Goal: Find specific page/section: Find specific page/section

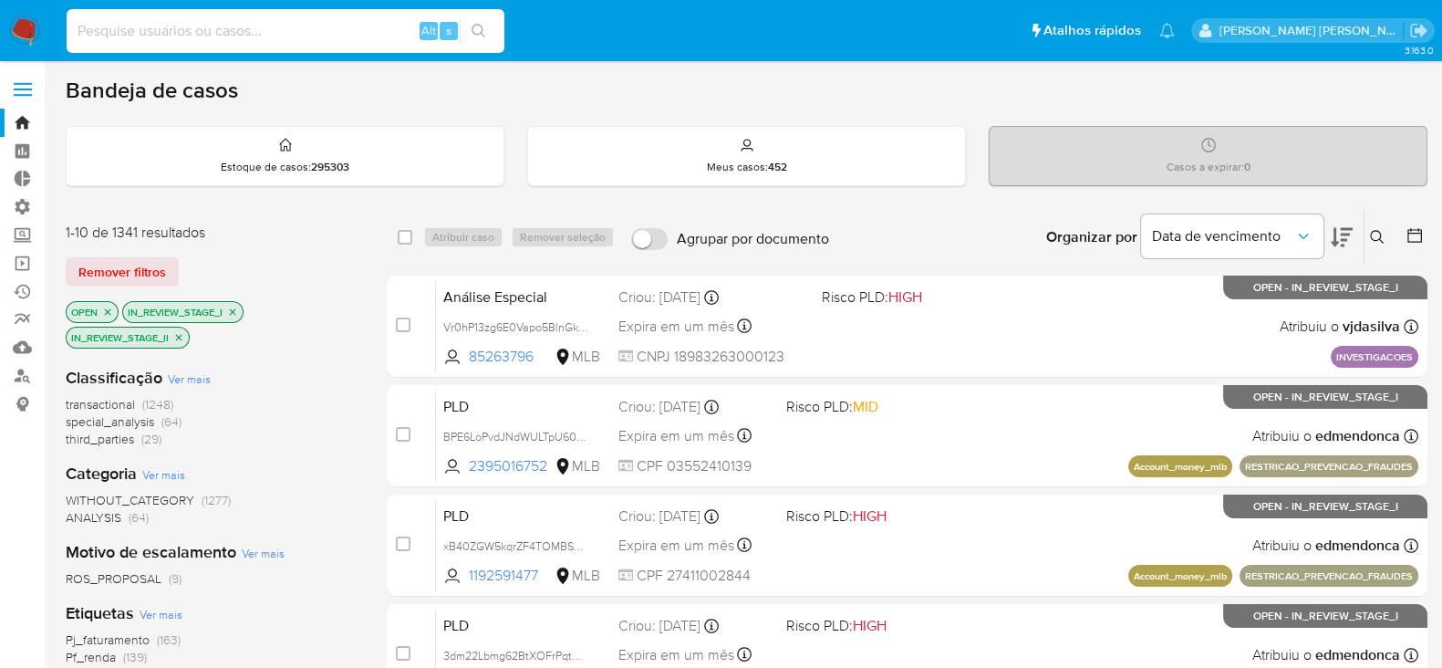
click at [185, 20] on input at bounding box center [286, 31] width 438 height 24
type input "IH8Tla38mI8p2d7oucuOGayA"
click at [479, 26] on icon "search-icon" at bounding box center [479, 31] width 15 height 15
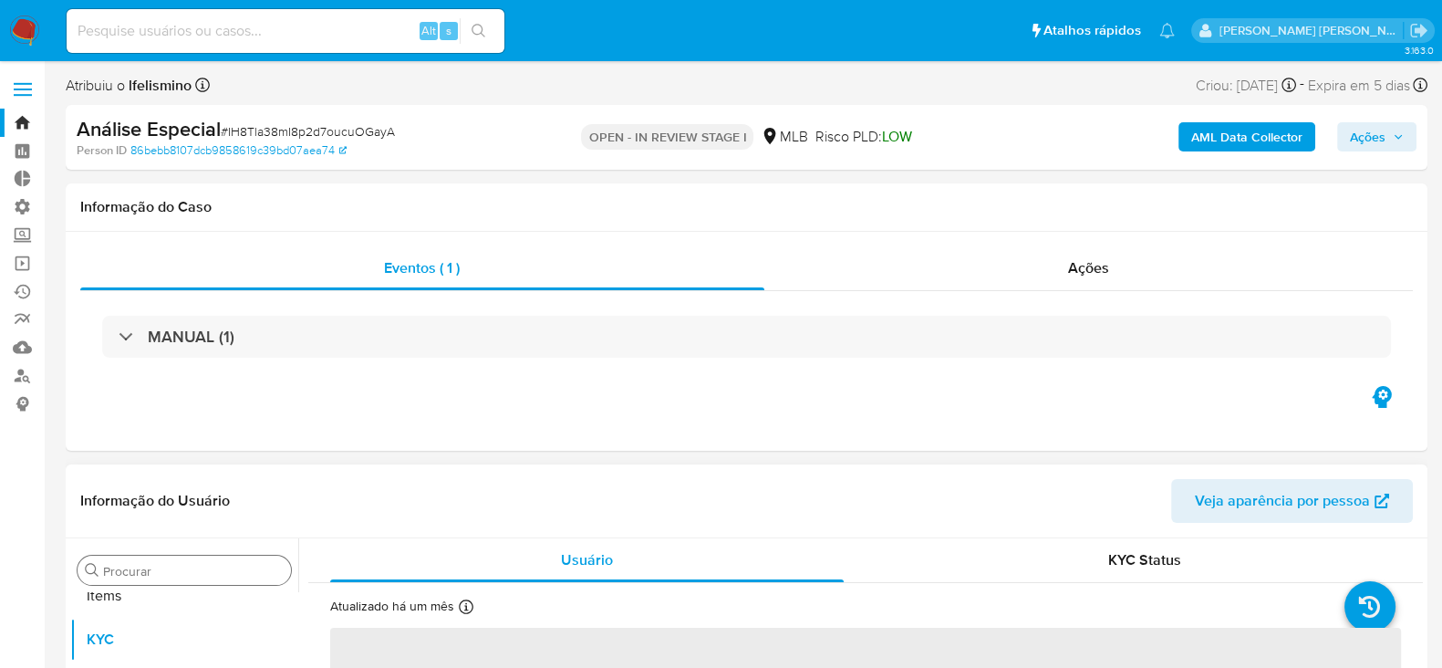
scroll to position [990, 0]
select select "10"
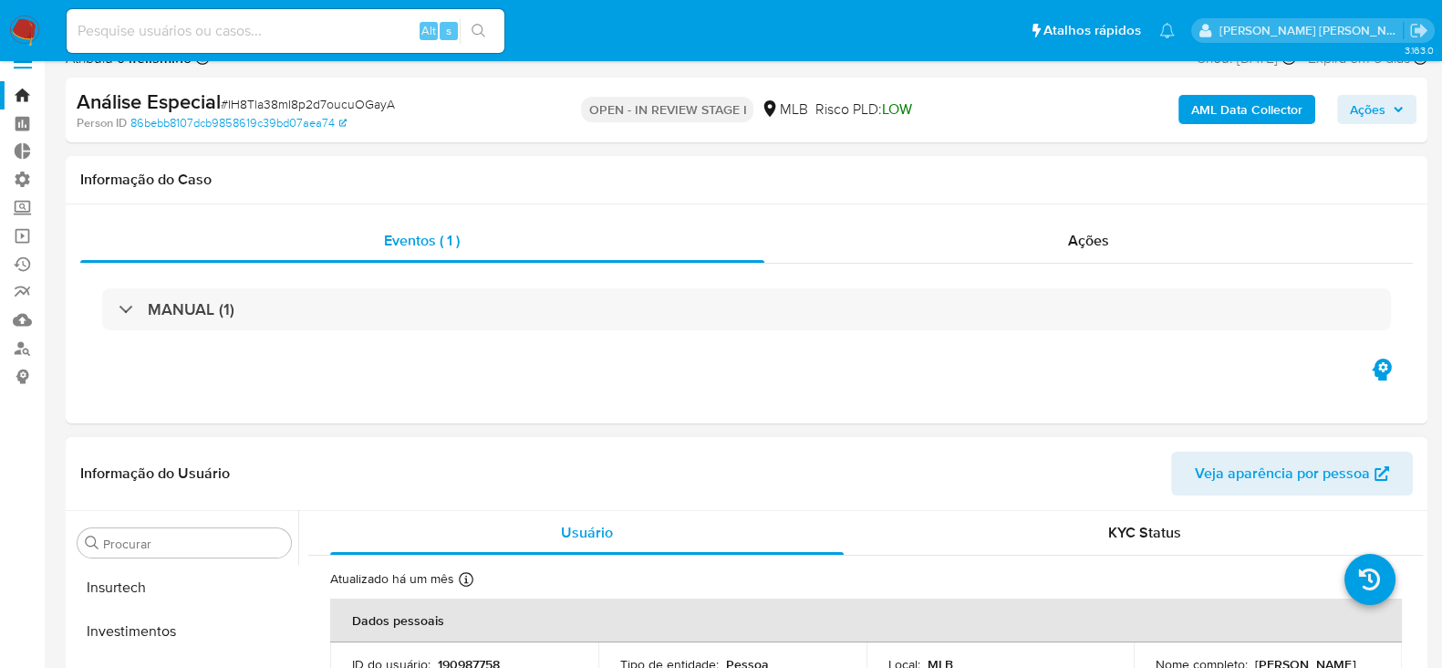
scroll to position [0, 0]
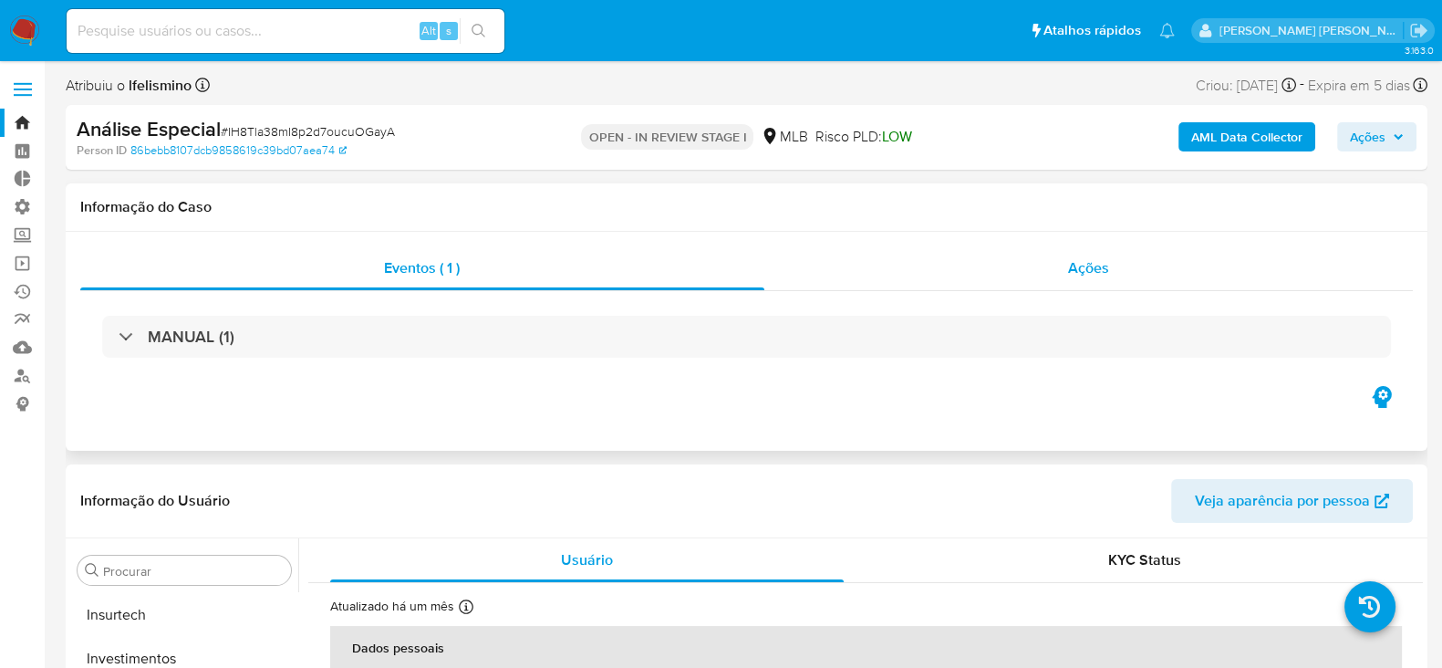
click at [1099, 268] on span "Ações" at bounding box center [1088, 267] width 41 height 21
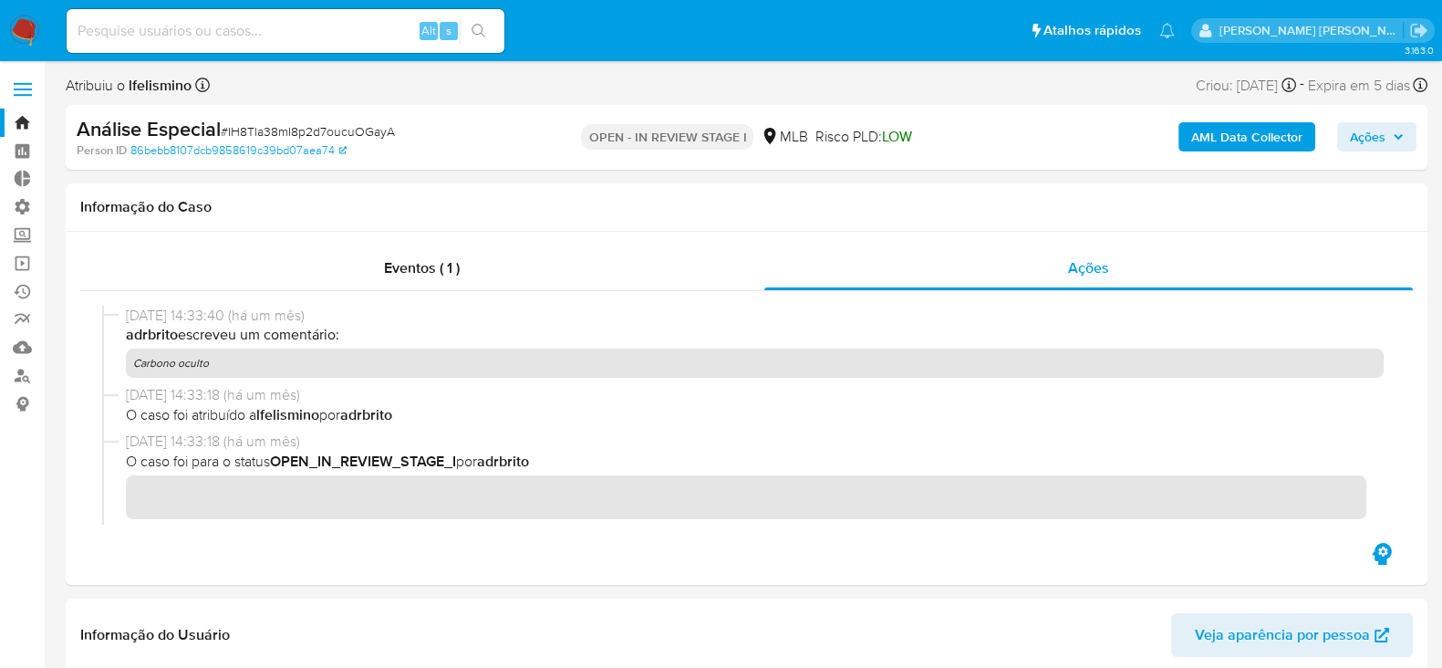
click at [319, 125] on span "# IH8Tla38mI8p2d7oucuOGayA" at bounding box center [308, 131] width 174 height 18
copy span "IH8Tla38mI8p2d7oucuOGayA"
click at [35, 260] on link "Operações em massa" at bounding box center [108, 263] width 217 height 28
